Goal: Information Seeking & Learning: Find specific fact

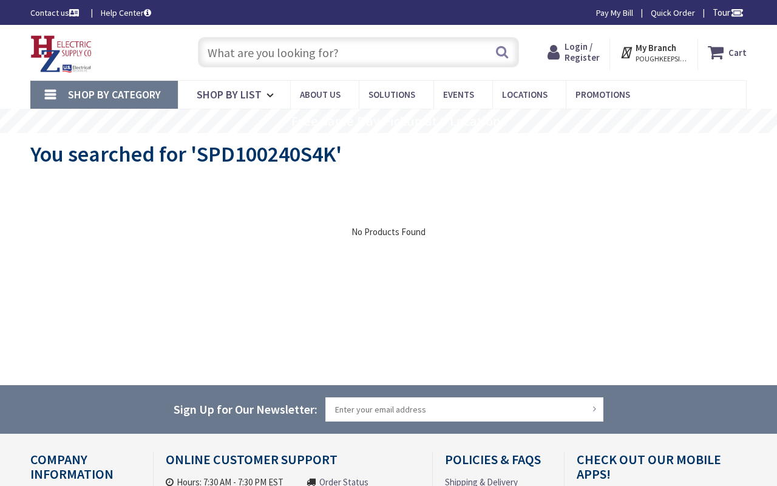
type input "Wilderness Oak, San Antonio, TX 78261, USA"
